Goal: Check status: Check status

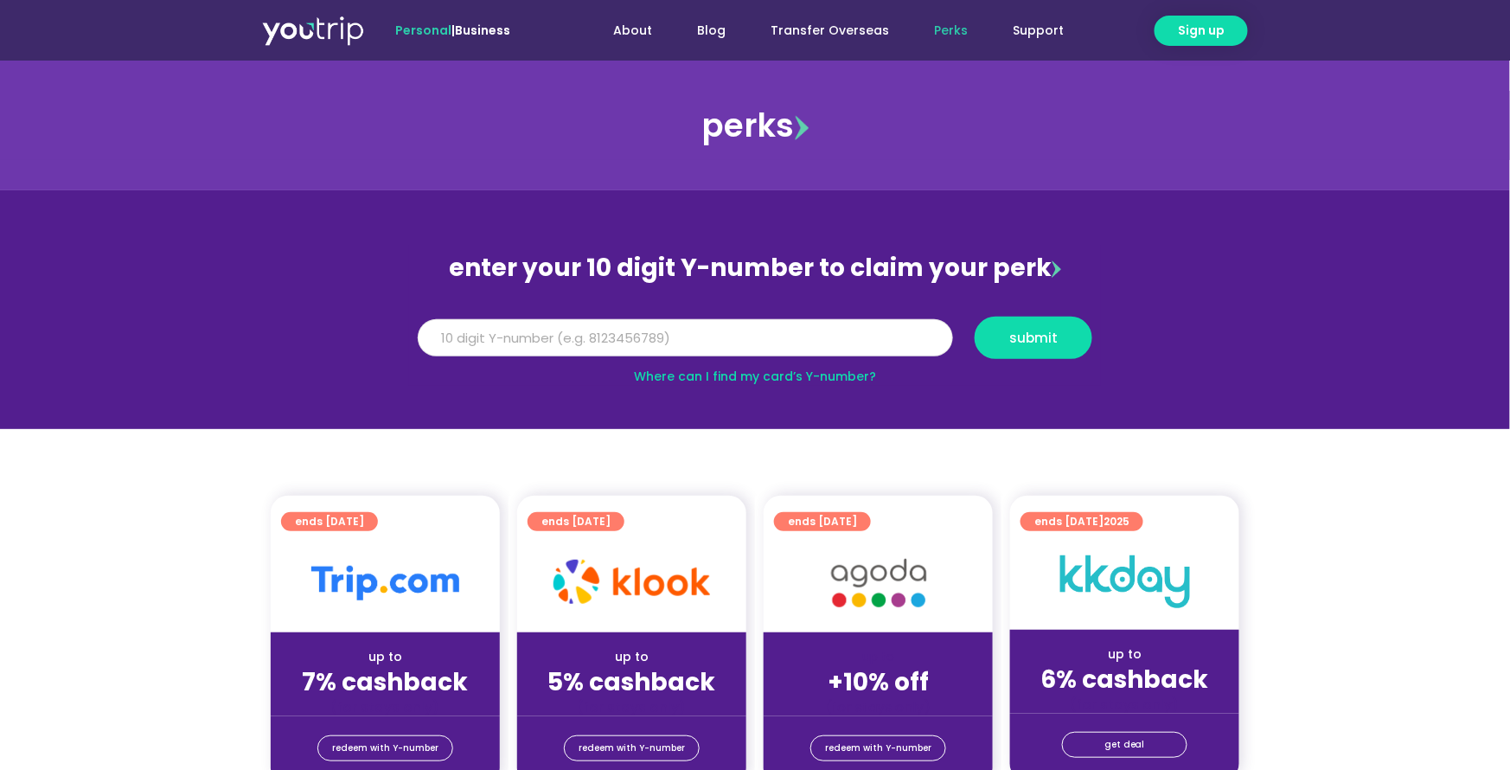
click at [467, 329] on input "Y Number" at bounding box center [686, 338] width 536 height 38
type input "8136214294"
click at [1017, 341] on span "submit" at bounding box center [1034, 337] width 48 height 13
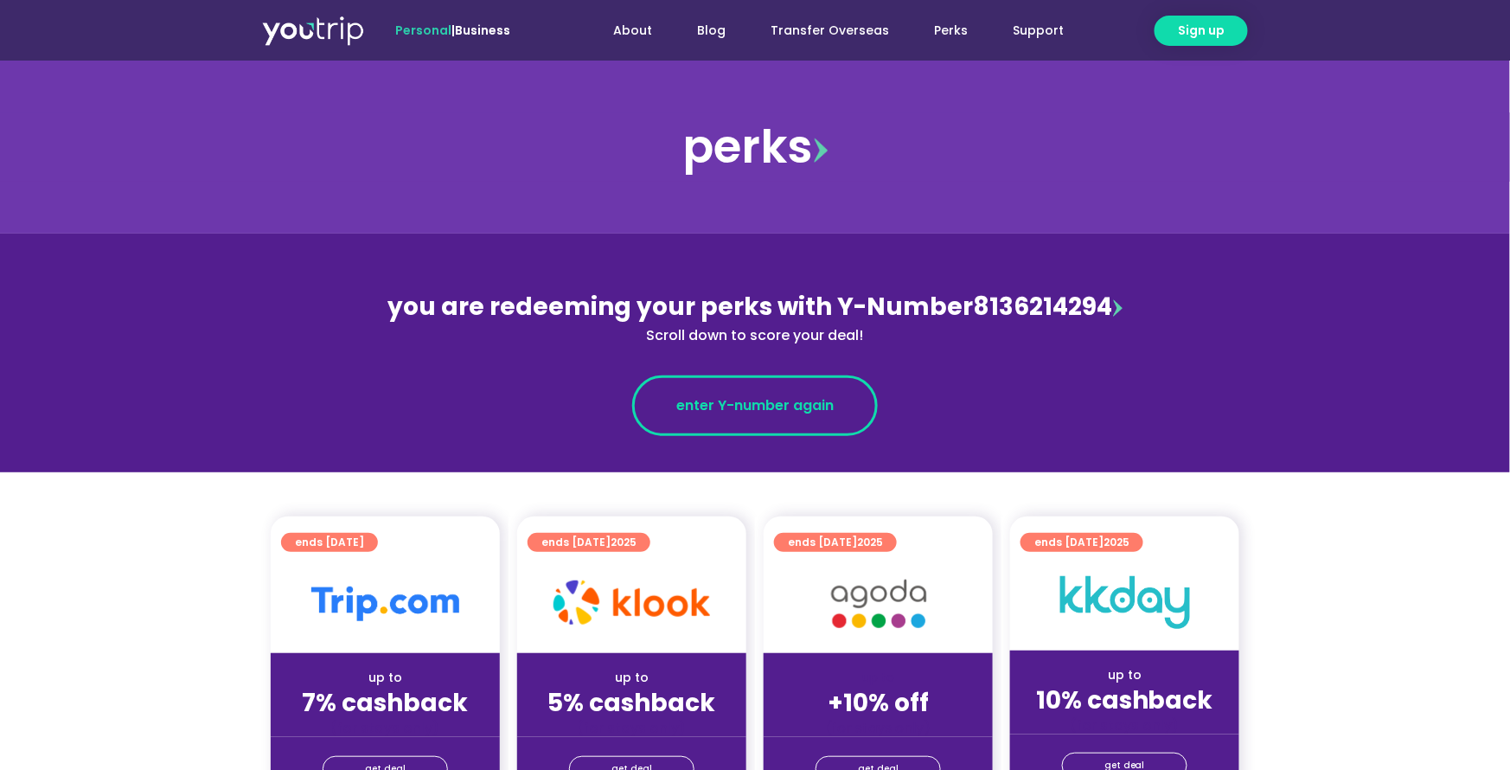
click at [824, 400] on span "enter Y-number again" at bounding box center [755, 405] width 157 height 21
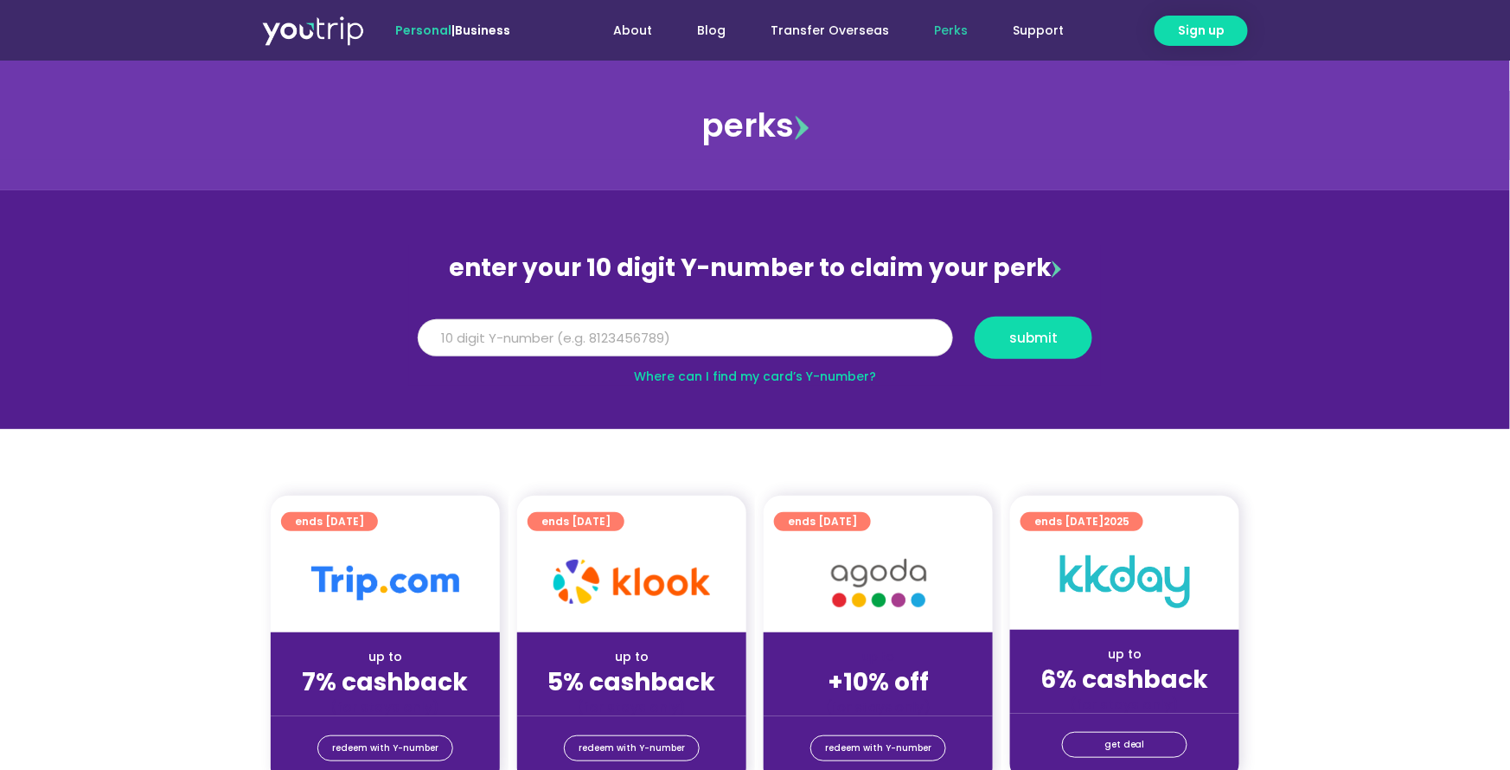
click at [468, 339] on input "Y Number" at bounding box center [686, 338] width 536 height 38
type input "8136214294"
click at [1053, 331] on span "submit" at bounding box center [1034, 337] width 48 height 13
